Goal: Information Seeking & Learning: Understand process/instructions

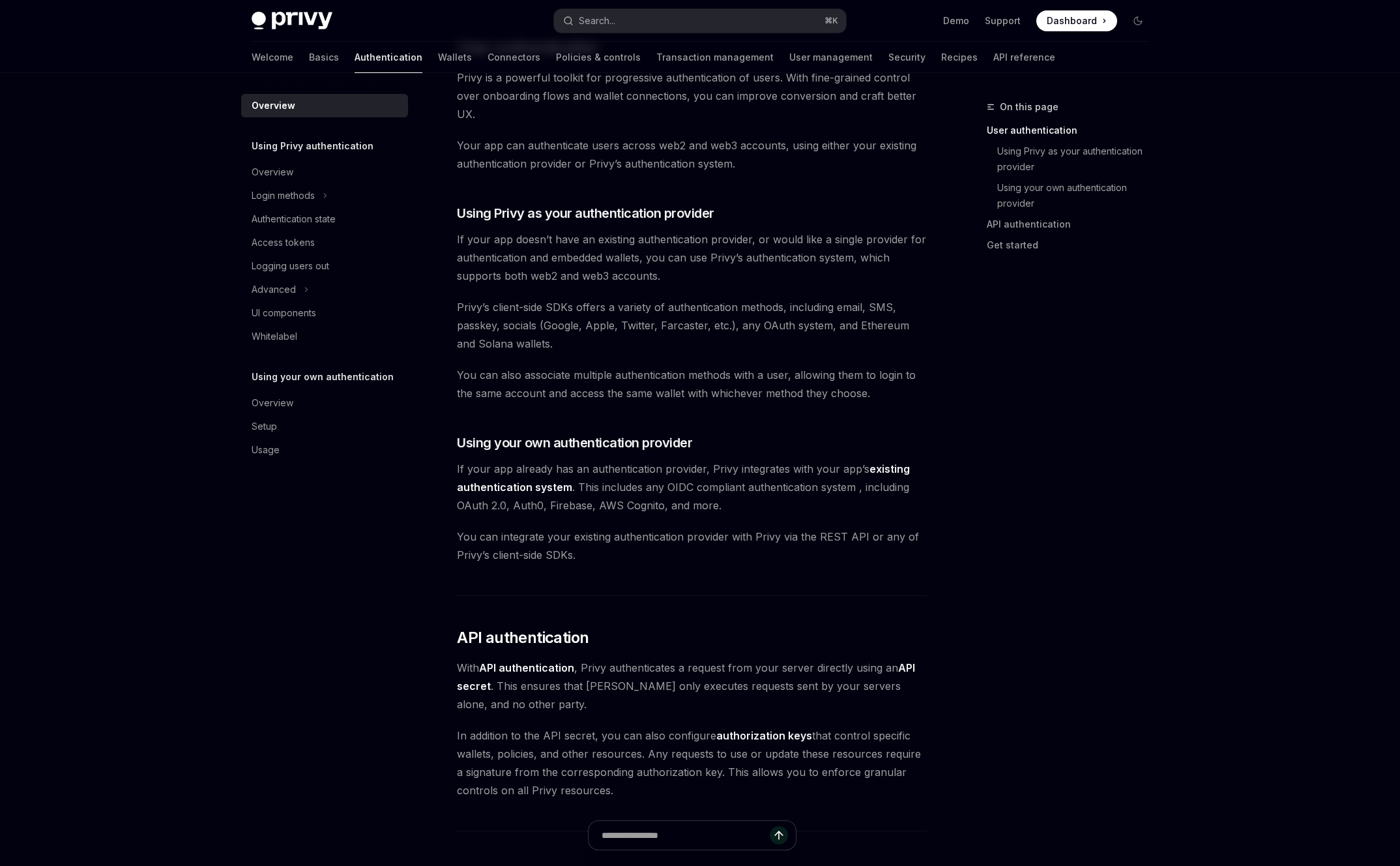
scroll to position [326, 0]
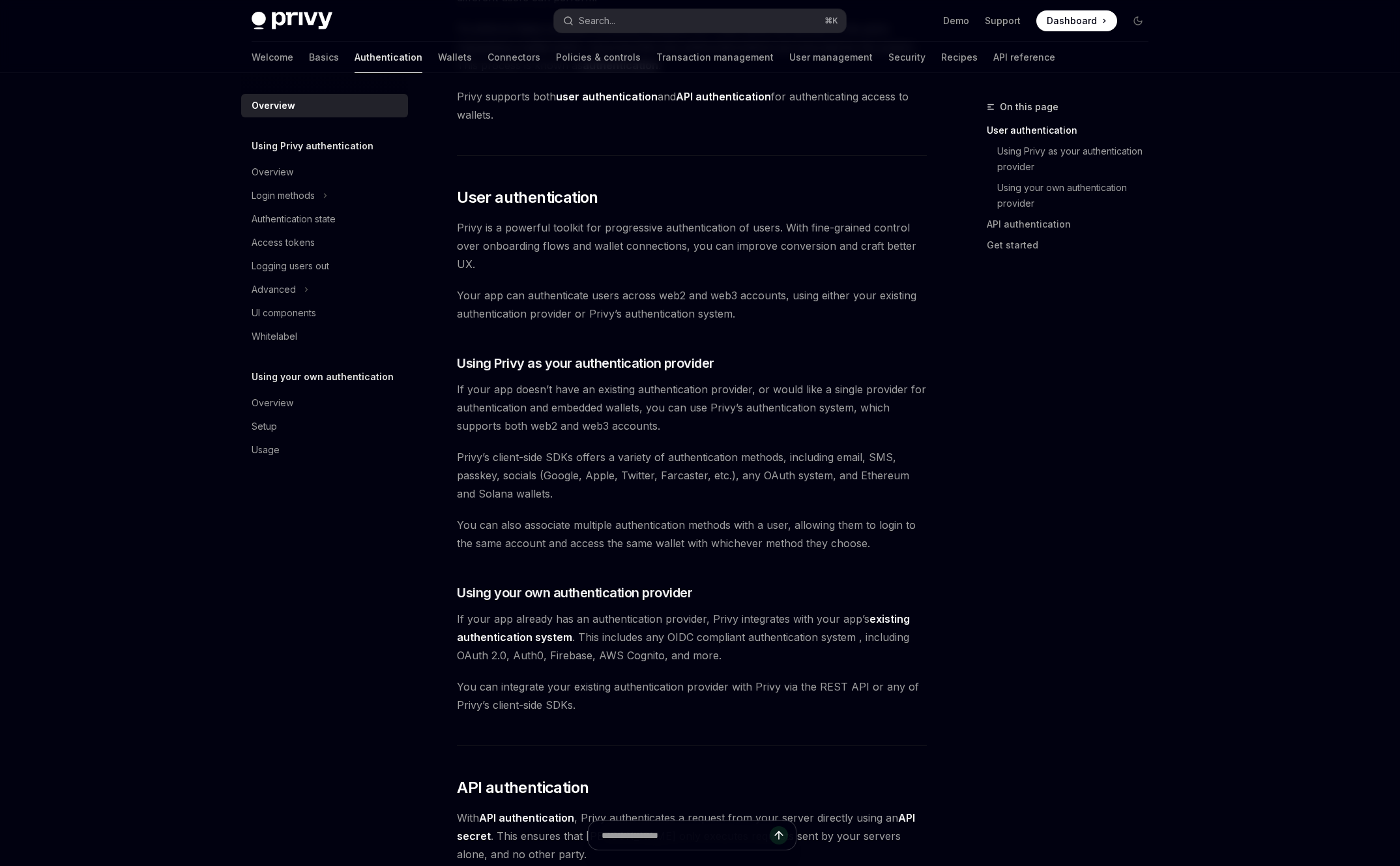
scroll to position [183, 0]
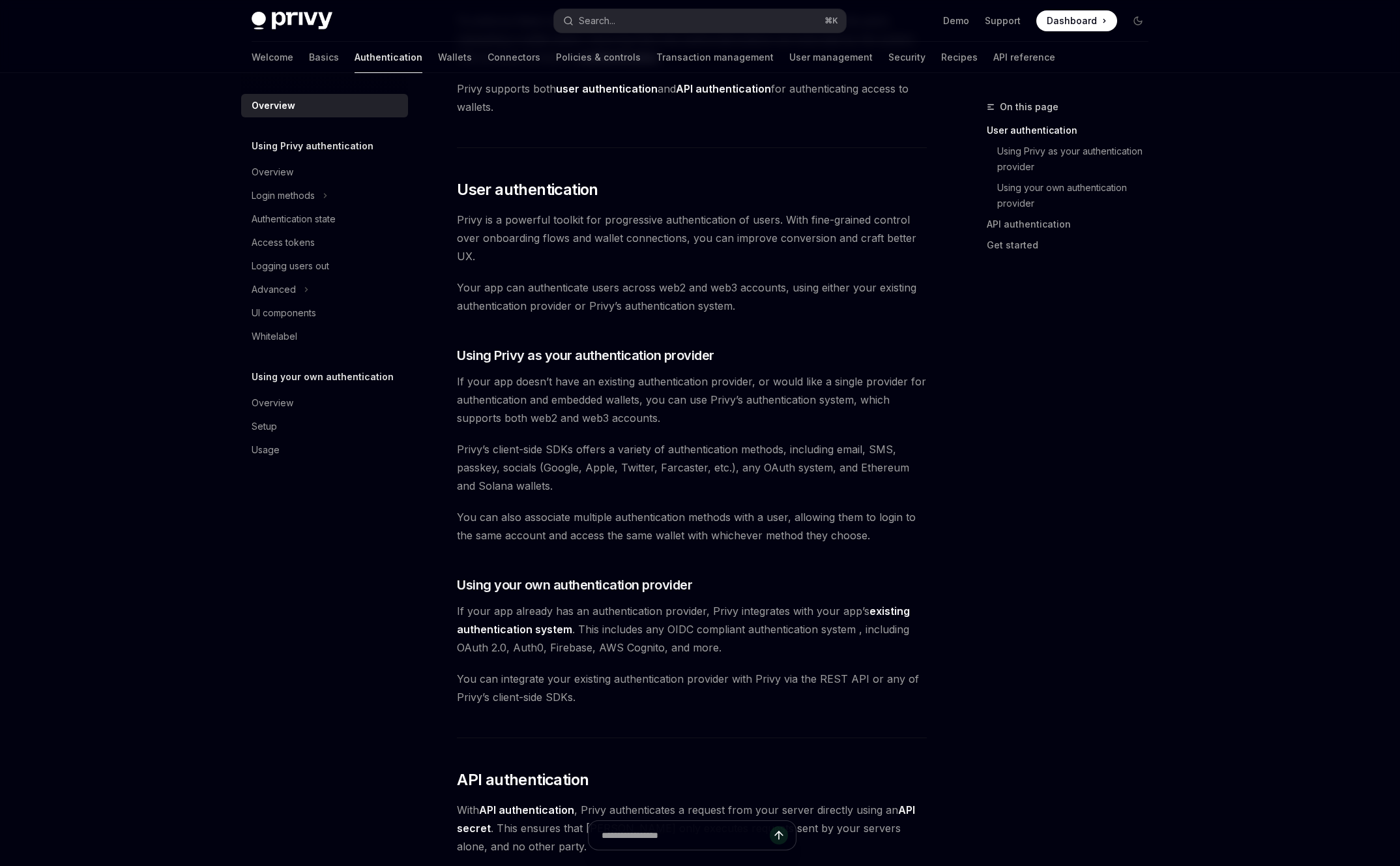
click at [727, 306] on span "Your app can authenticate users across web2 and web3 accounts, using either you…" at bounding box center [692, 296] width 469 height 36
click at [727, 440] on span "Privy’s client-side SDKs offers a variety of authentication methods, including …" at bounding box center [692, 467] width 469 height 55
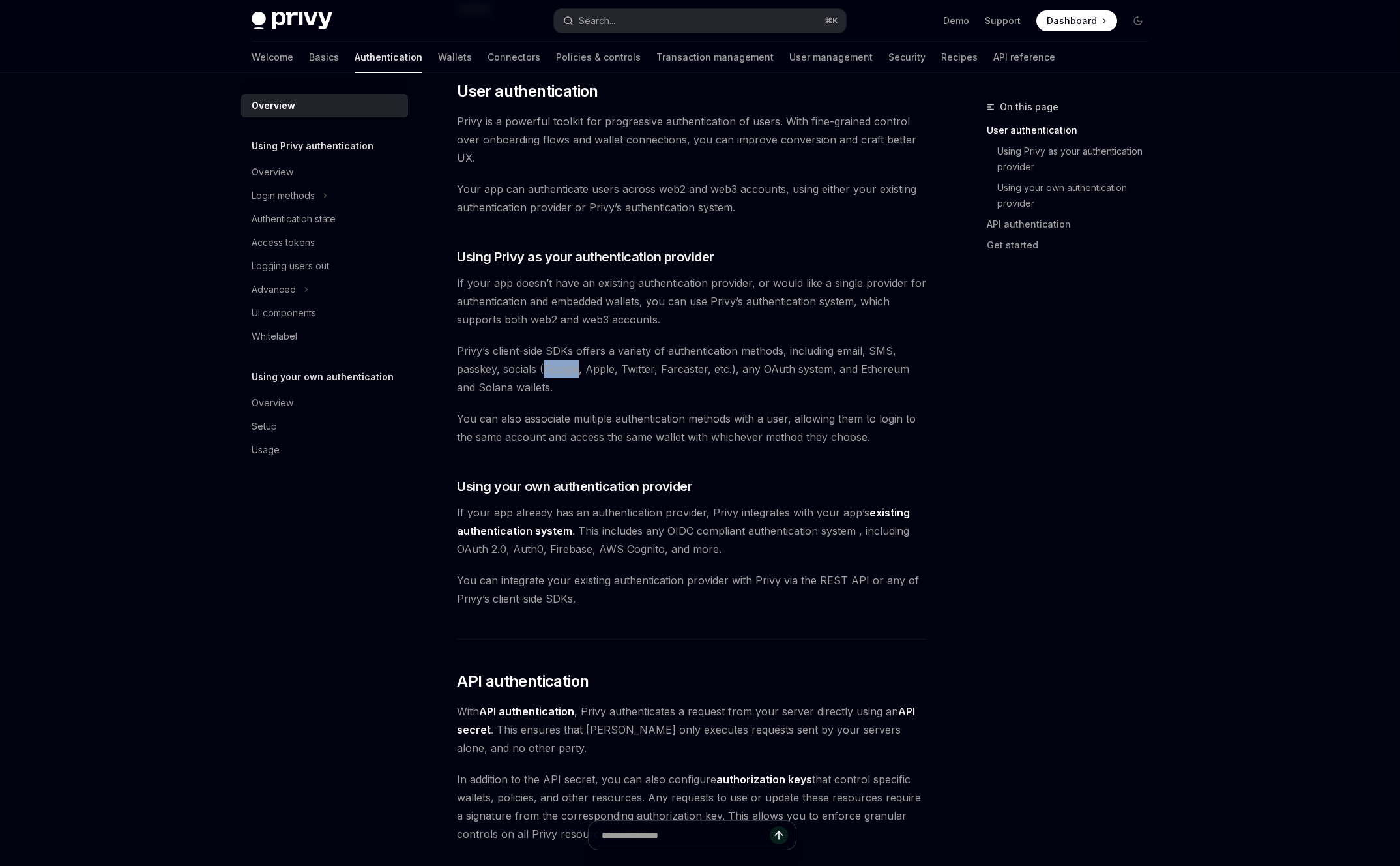
scroll to position [279, 0]
click at [706, 359] on span "Privy’s client-side SDKs offers a variety of authentication methods, including …" at bounding box center [692, 370] width 469 height 55
click at [701, 384] on span "Privy’s client-side SDKs offers a variety of authentication methods, including …" at bounding box center [692, 370] width 469 height 55
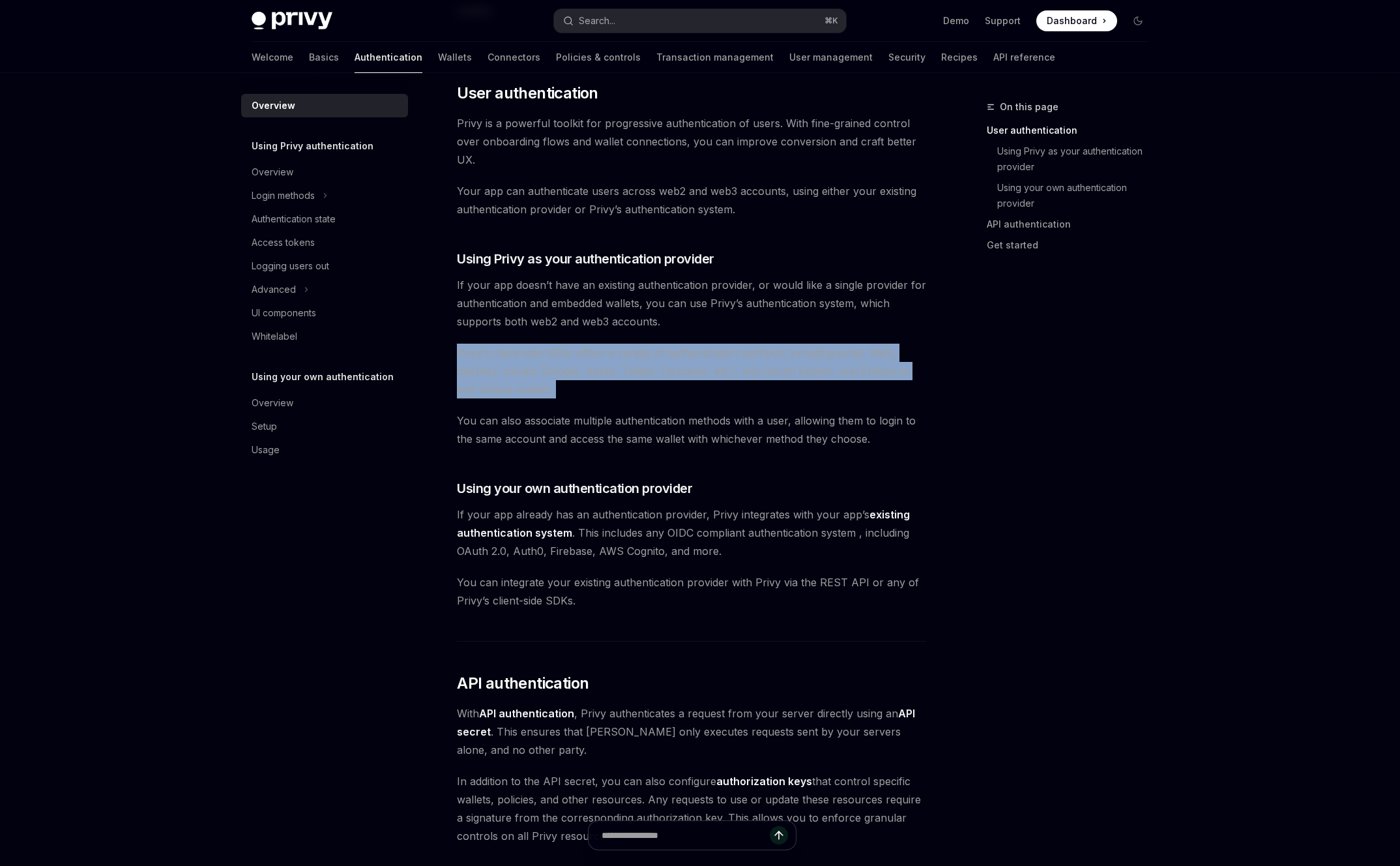
click at [701, 384] on span "Privy’s client-side SDKs offers a variety of authentication methods, including …" at bounding box center [692, 370] width 469 height 55
click at [710, 384] on span "Privy’s client-side SDKs offers a variety of authentication methods, including …" at bounding box center [692, 370] width 469 height 55
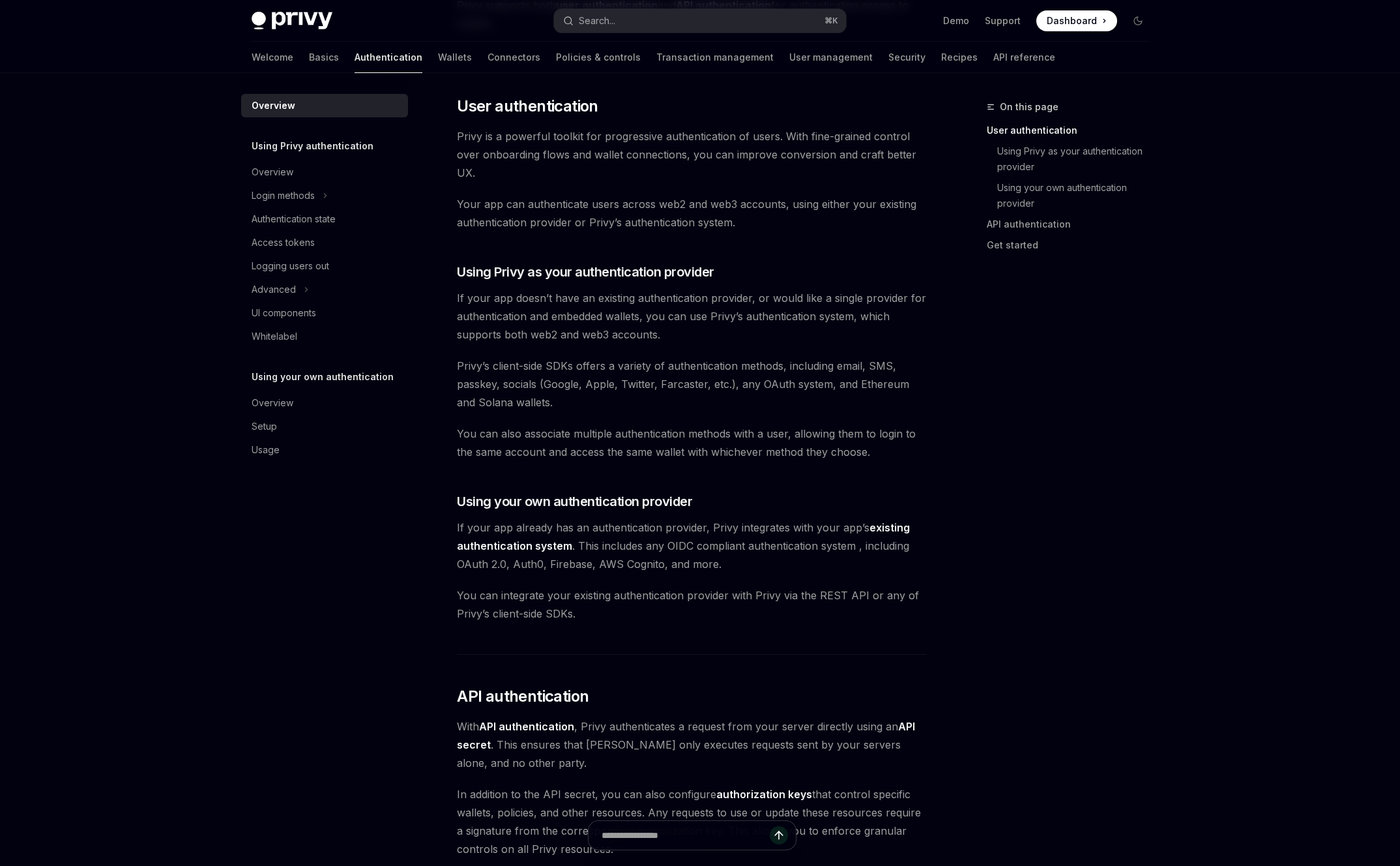
scroll to position [268, 0]
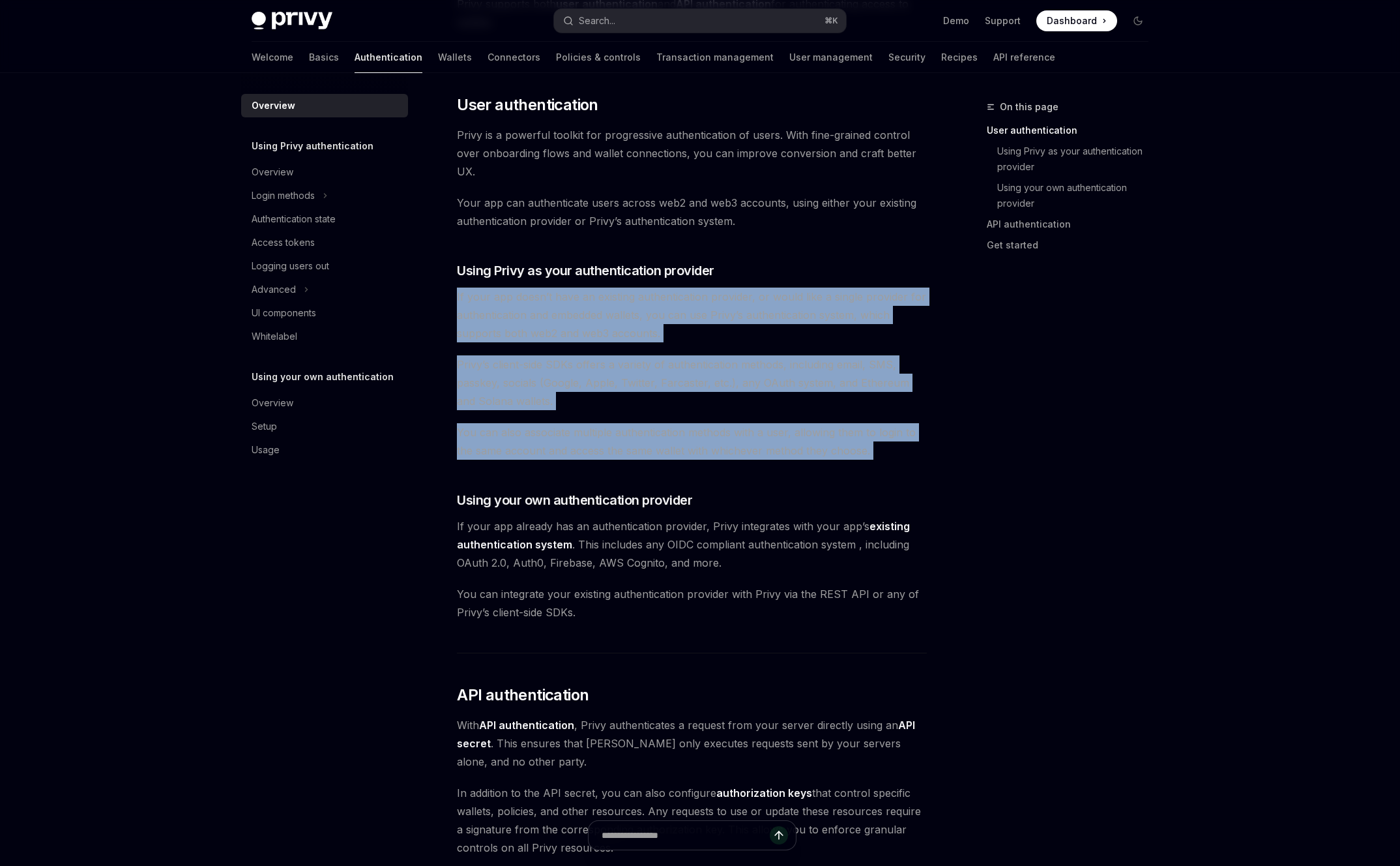
drag, startPoint x: 791, startPoint y: 272, endPoint x: 864, endPoint y: 470, distance: 211.0
click at [864, 470] on div "Privy’s wallet system supports granular controls on who can access wallets and …" at bounding box center [692, 526] width 469 height 1298
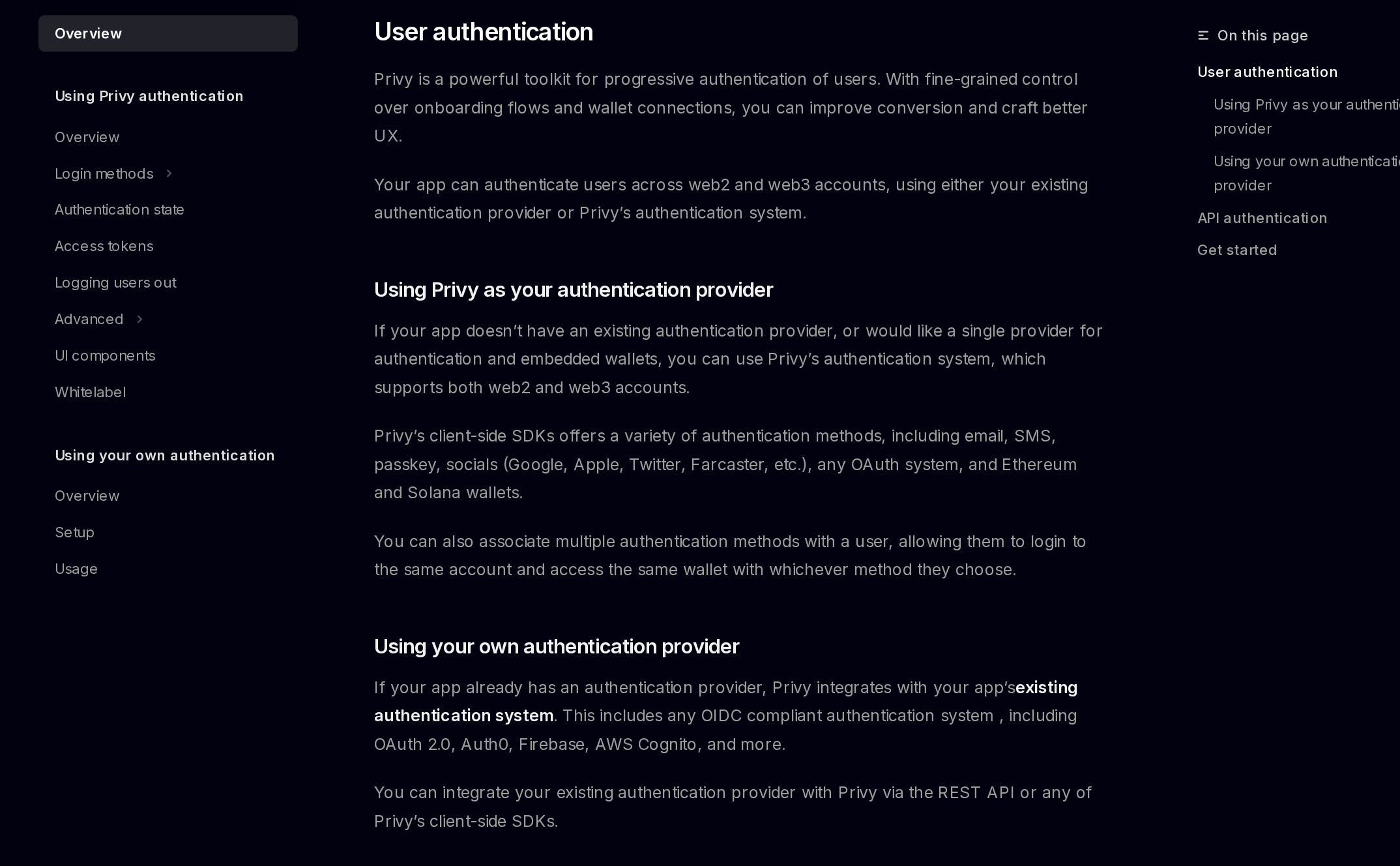
click at [669, 324] on span "If your app doesn’t have an existing authentication provider, or would like a s…" at bounding box center [692, 315] width 469 height 55
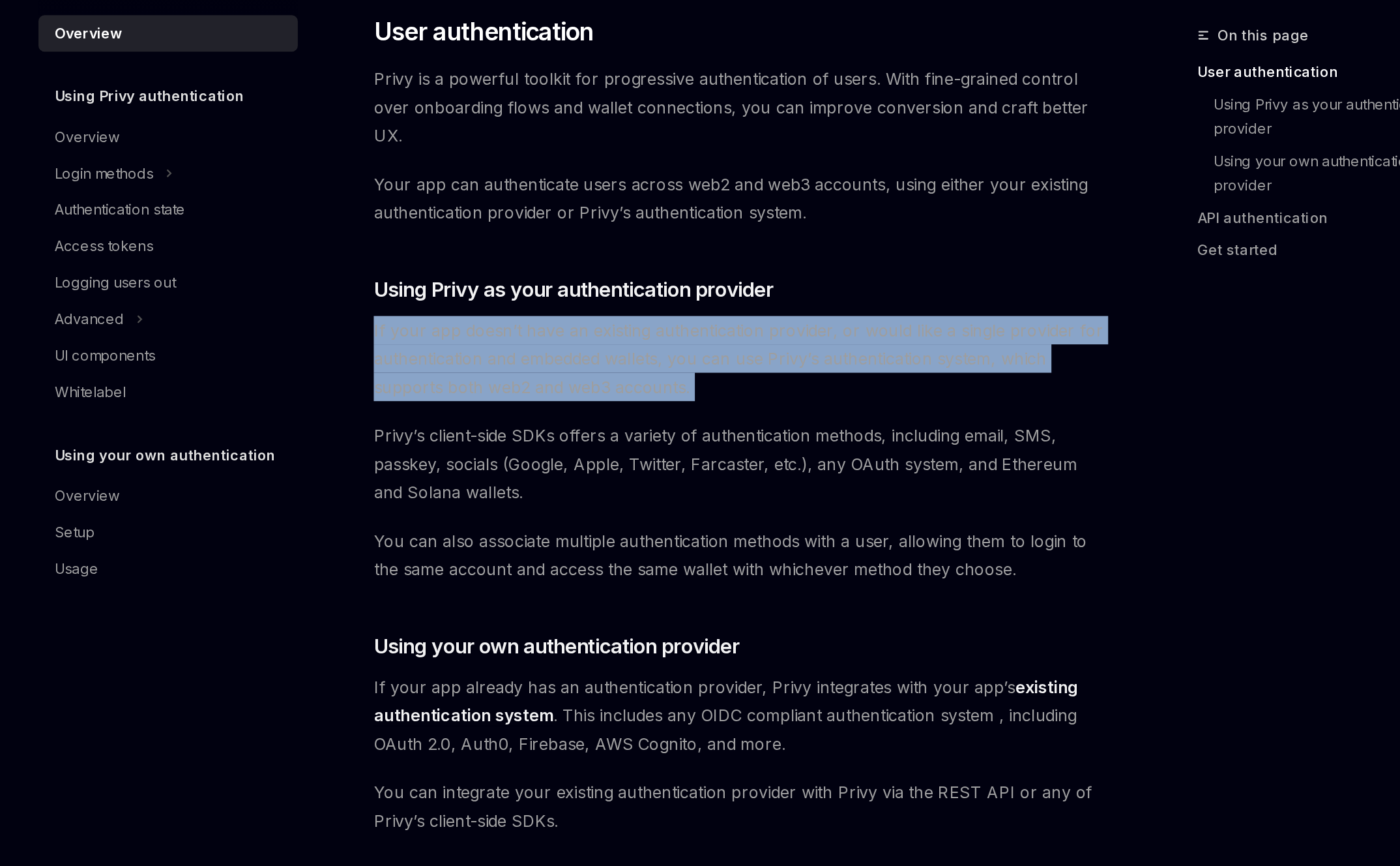
click at [681, 324] on span "If your app doesn’t have an existing authentication provider, or would like a s…" at bounding box center [692, 315] width 469 height 55
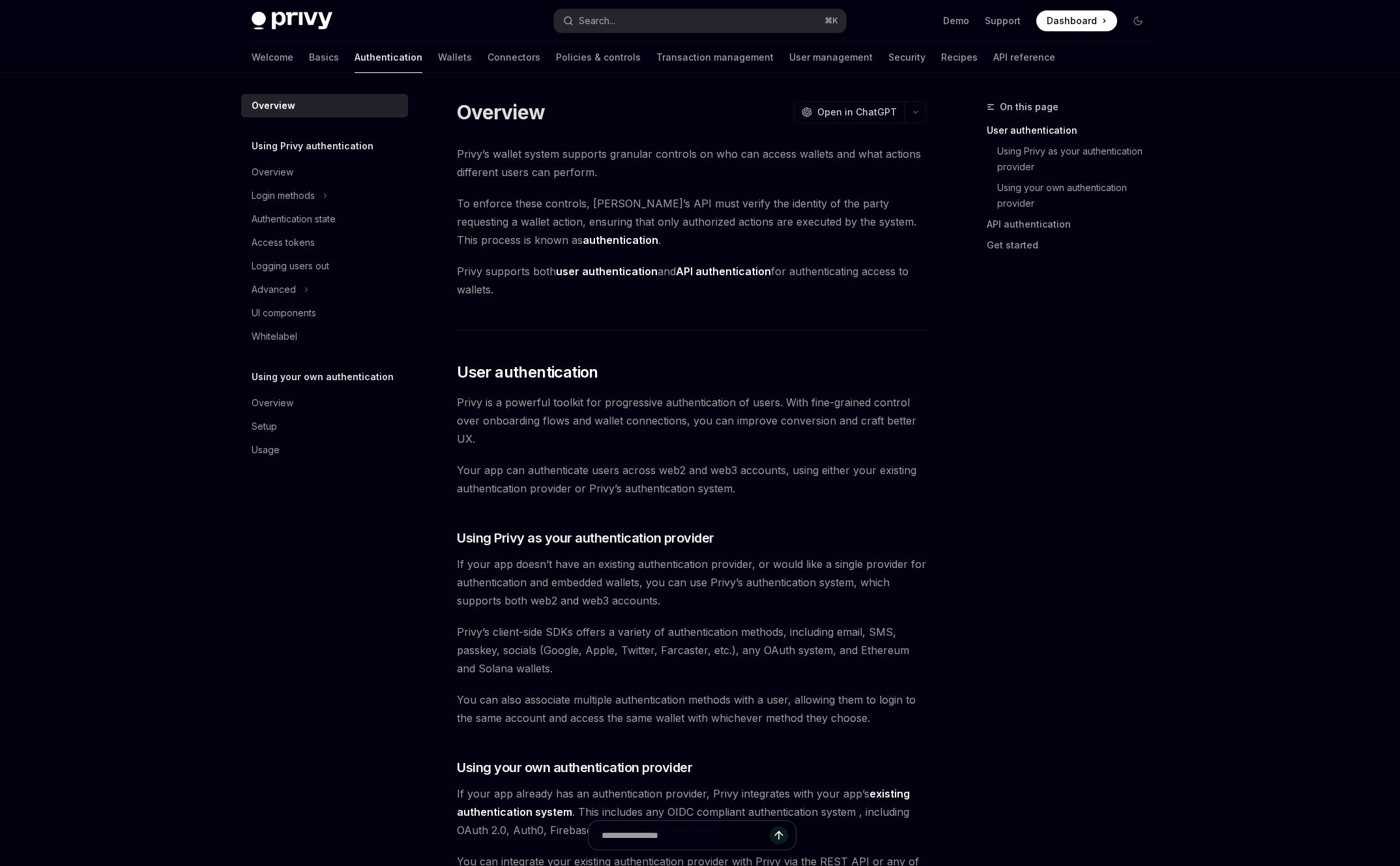
scroll to position [296, 0]
